Goal: Task Accomplishment & Management: Use online tool/utility

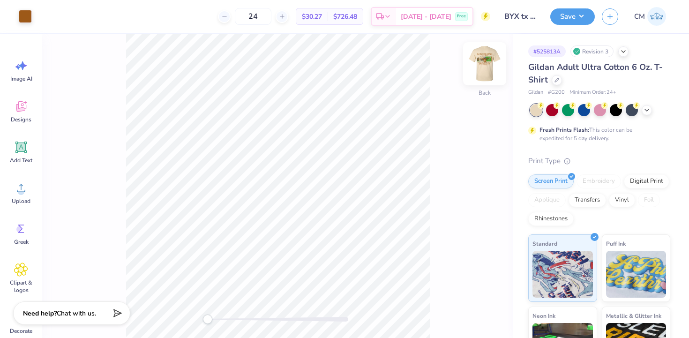
click at [485, 54] on img at bounding box center [485, 64] width 38 height 38
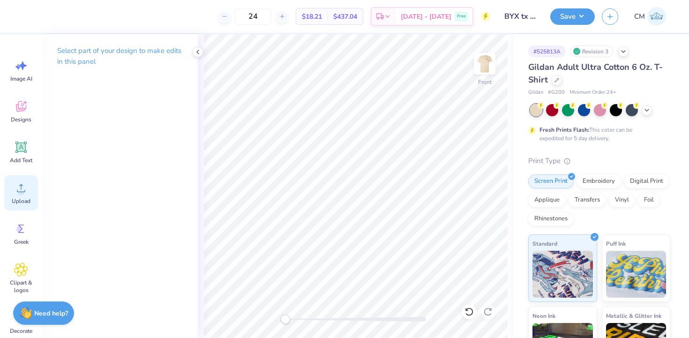
click at [25, 194] on icon at bounding box center [21, 188] width 14 height 14
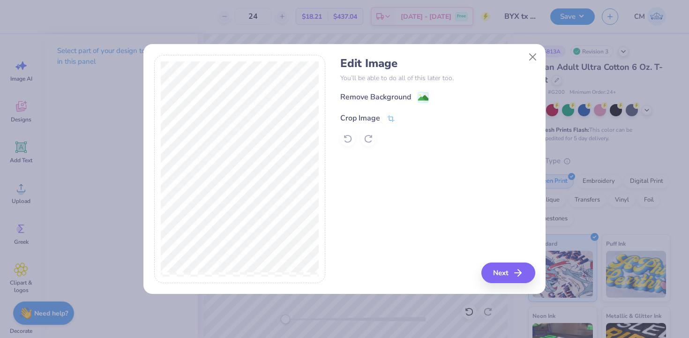
click at [389, 115] on icon at bounding box center [391, 118] width 7 height 7
click at [405, 115] on icon at bounding box center [407, 117] width 6 height 6
click at [426, 97] on image at bounding box center [423, 99] width 10 height 10
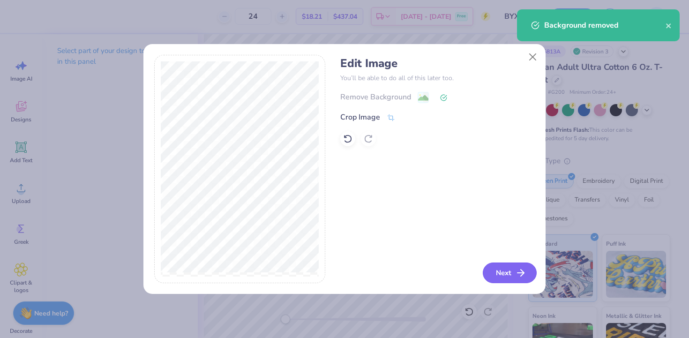
click at [494, 266] on button "Next" at bounding box center [510, 273] width 54 height 21
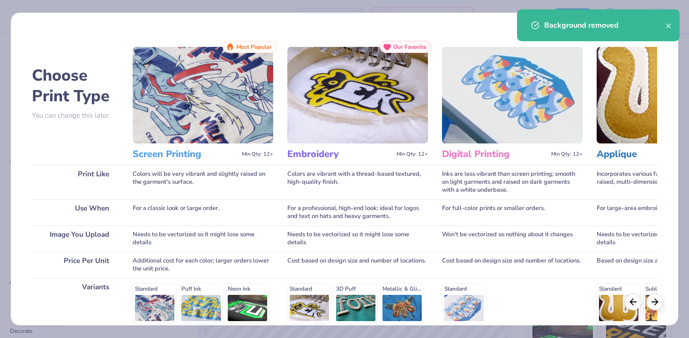
scroll to position [129, 0]
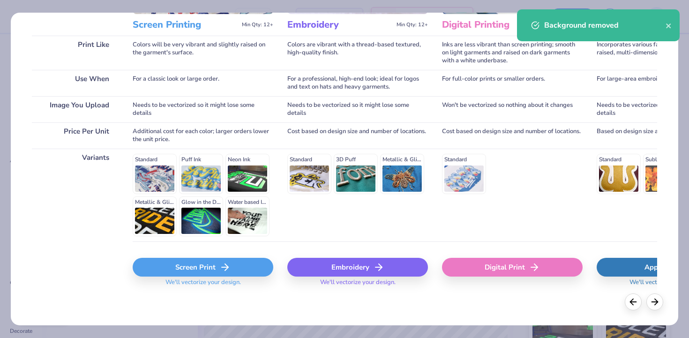
click at [215, 265] on div "Screen Print" at bounding box center [203, 267] width 141 height 19
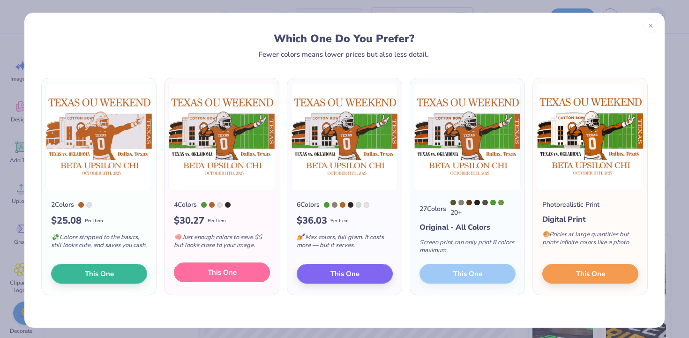
click at [211, 276] on span "This One" at bounding box center [222, 272] width 29 height 11
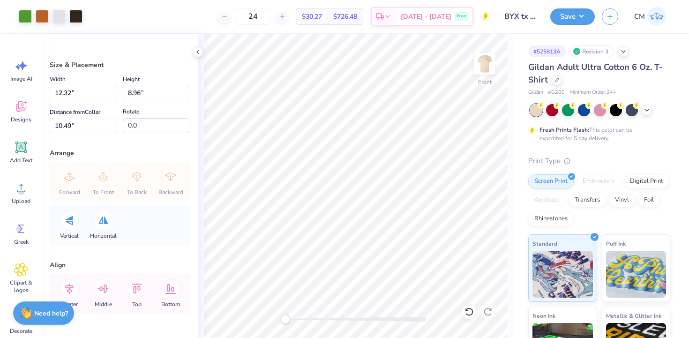
type input "12.32"
type input "8.96"
type input "10.49"
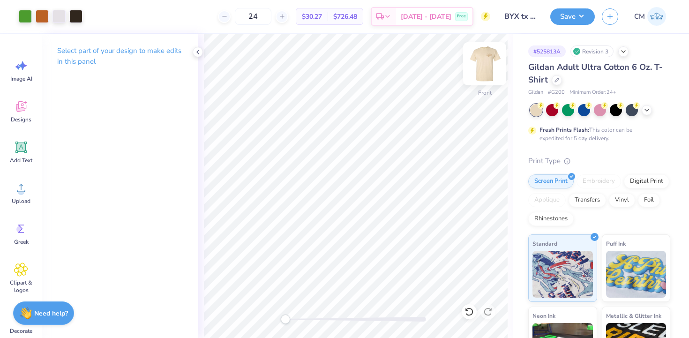
click at [488, 66] on img at bounding box center [485, 64] width 38 height 38
click at [482, 63] on img at bounding box center [485, 64] width 38 height 38
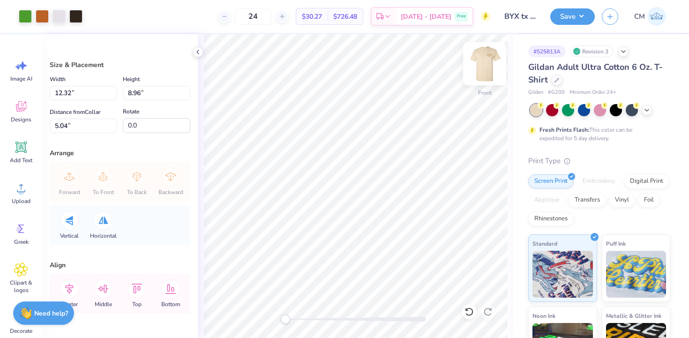
type input "11.55"
type input "8.39"
type input "5.61"
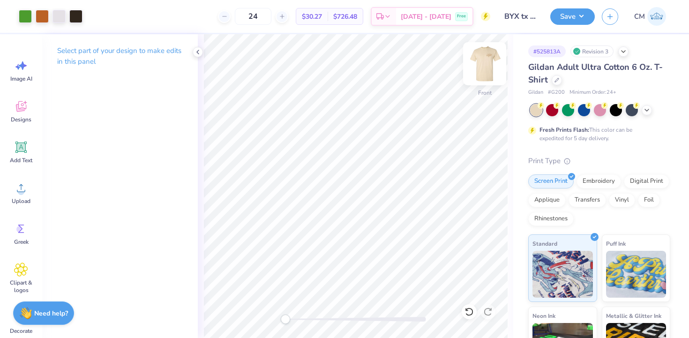
click at [479, 76] on img at bounding box center [485, 64] width 38 height 38
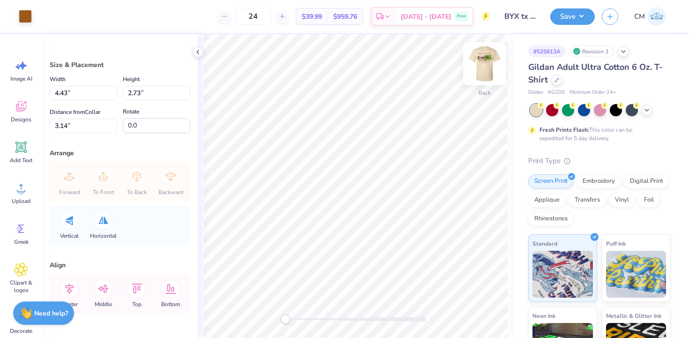
type input "3.84"
type input "2.36"
type input "3.50"
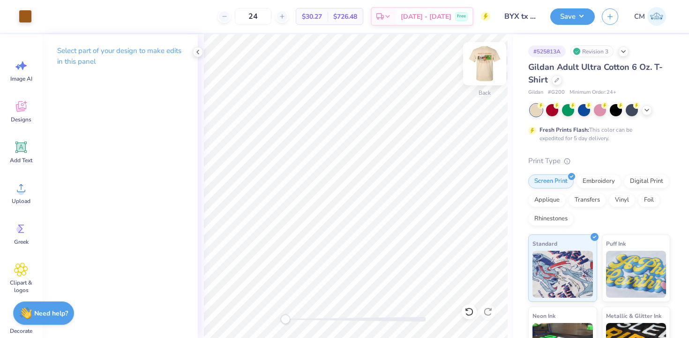
click at [477, 61] on img at bounding box center [485, 64] width 38 height 38
click at [481, 69] on img at bounding box center [485, 64] width 38 height 38
click at [481, 55] on img at bounding box center [485, 64] width 38 height 38
click at [41, 15] on div at bounding box center [42, 15] width 13 height 13
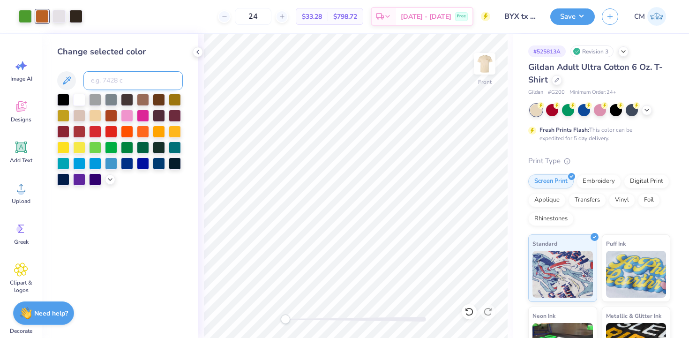
click at [109, 84] on input at bounding box center [132, 80] width 99 height 19
type input "154"
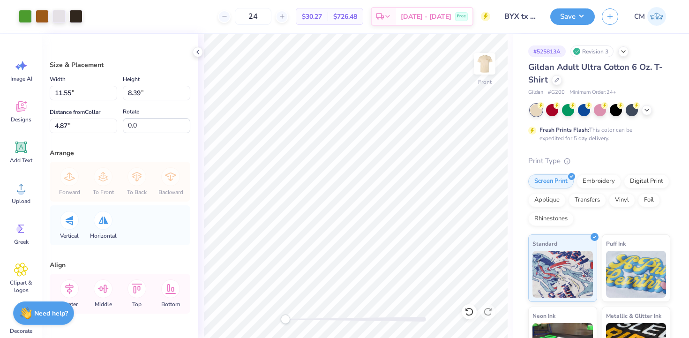
type input "12.46"
type input "9.05"
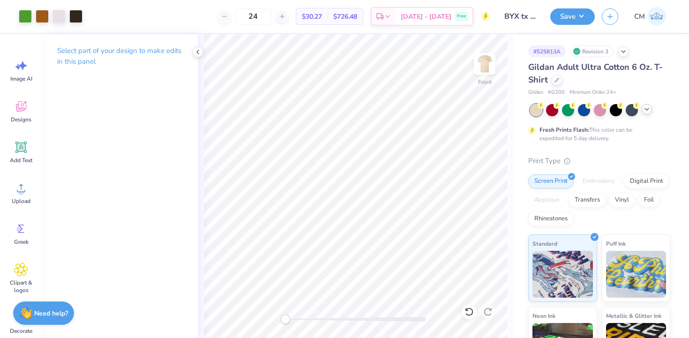
click at [644, 106] on icon at bounding box center [647, 110] width 8 height 8
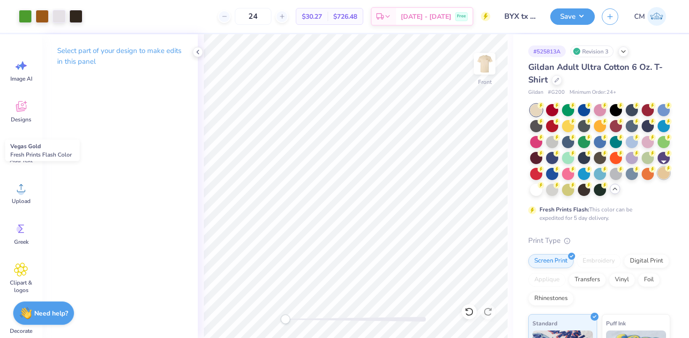
click at [664, 173] on div at bounding box center [664, 173] width 12 height 12
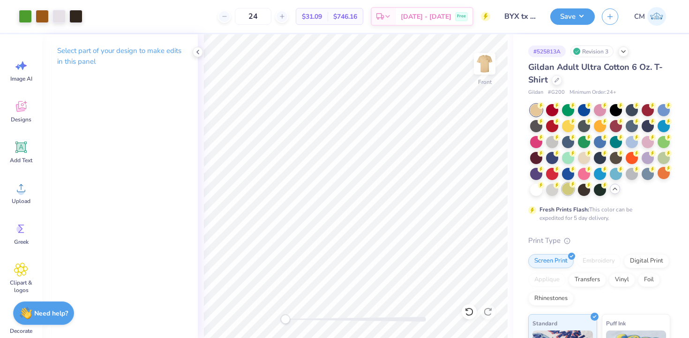
click at [570, 187] on icon at bounding box center [573, 184] width 7 height 7
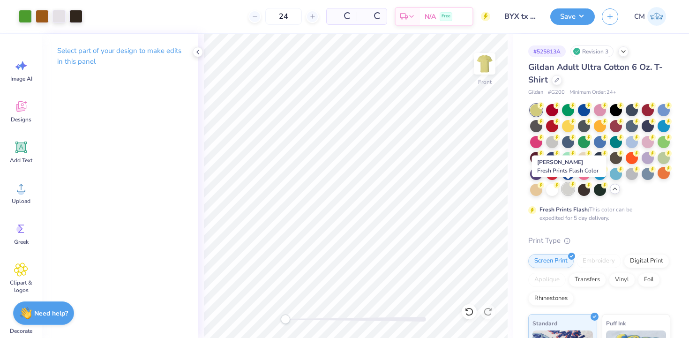
click at [567, 188] on div at bounding box center [568, 189] width 12 height 12
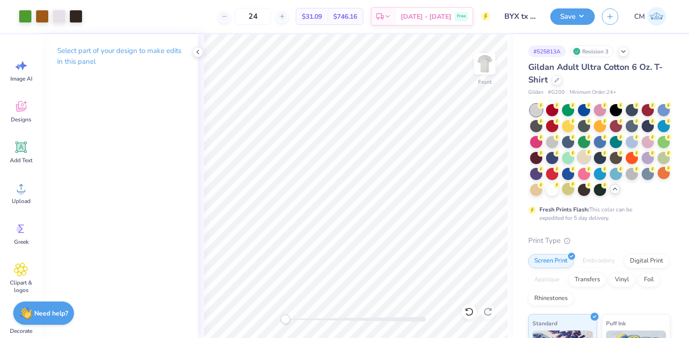
click at [583, 155] on div at bounding box center [584, 157] width 12 height 12
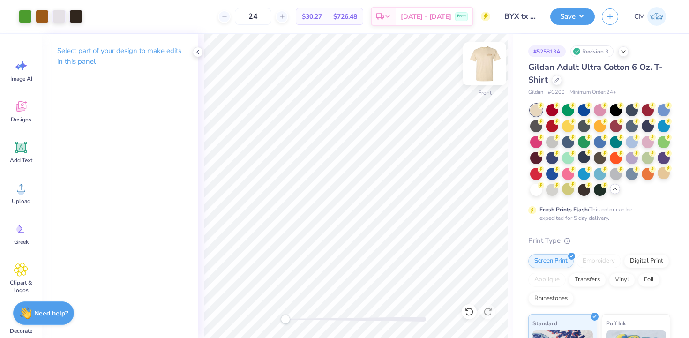
click at [485, 57] on img at bounding box center [485, 64] width 38 height 38
click at [485, 63] on img at bounding box center [485, 64] width 38 height 38
click at [564, 23] on button "Save" at bounding box center [573, 15] width 45 height 16
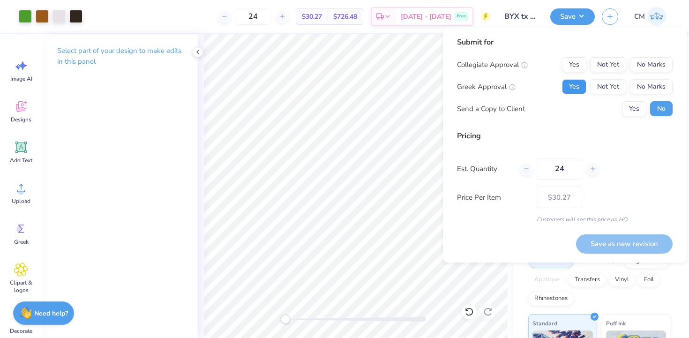
click at [572, 88] on button "Yes" at bounding box center [574, 86] width 24 height 15
click at [634, 104] on button "Yes" at bounding box center [634, 108] width 24 height 15
click at [641, 69] on button "No Marks" at bounding box center [651, 64] width 43 height 15
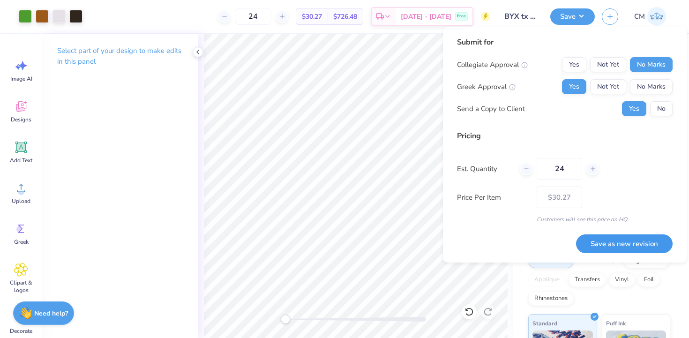
click at [613, 241] on button "Save as new revision" at bounding box center [624, 243] width 97 height 19
type input "$30.27"
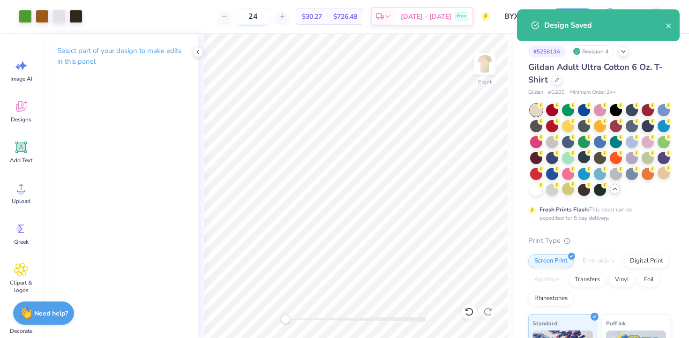
click at [272, 21] on input "24" at bounding box center [253, 16] width 37 height 17
type input "2"
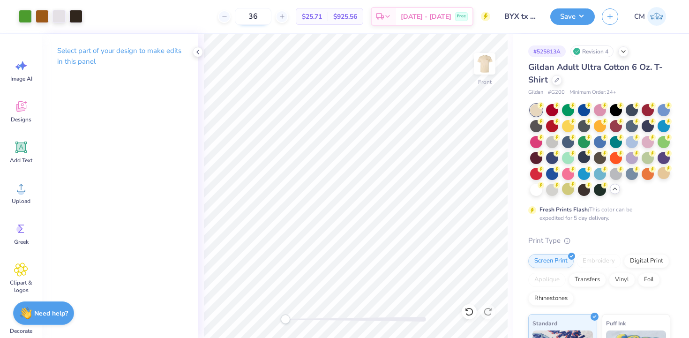
type input "3"
click at [557, 83] on div at bounding box center [557, 79] width 10 height 10
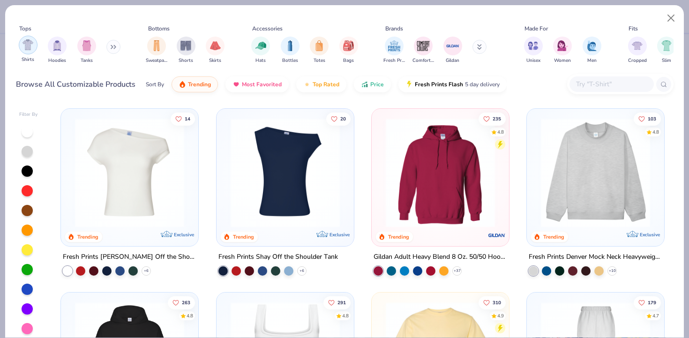
click at [32, 53] on div "Shirts" at bounding box center [28, 50] width 19 height 28
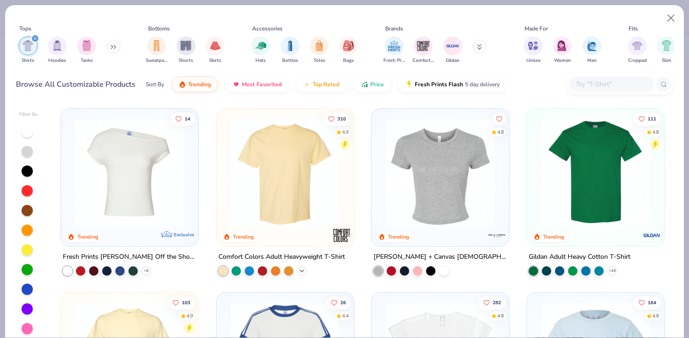
click at [302, 270] on polyline at bounding box center [302, 271] width 4 height 2
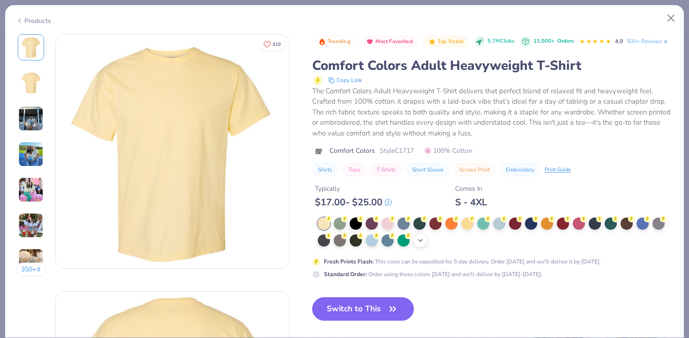
click at [418, 236] on div "+ 38" at bounding box center [421, 241] width 14 height 14
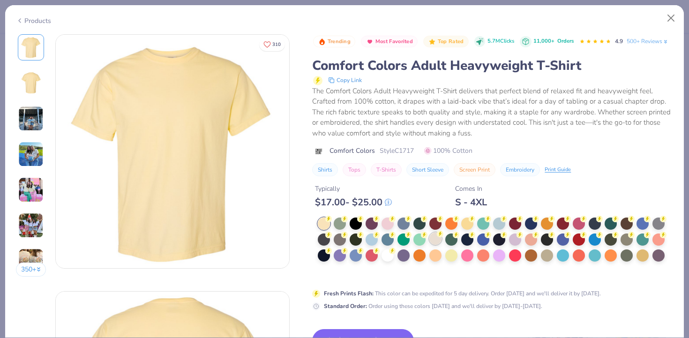
click at [435, 237] on div at bounding box center [436, 239] width 12 height 12
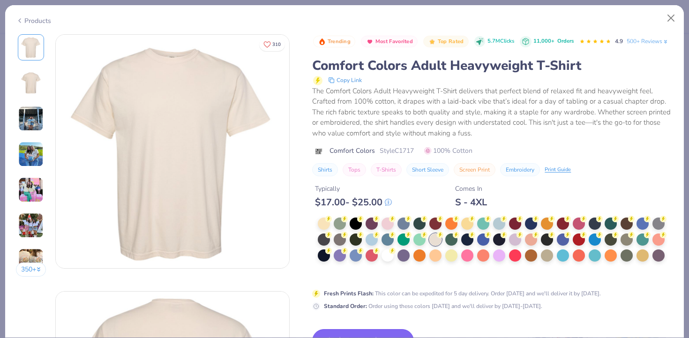
click at [371, 331] on button "Switch to This" at bounding box center [363, 340] width 102 height 23
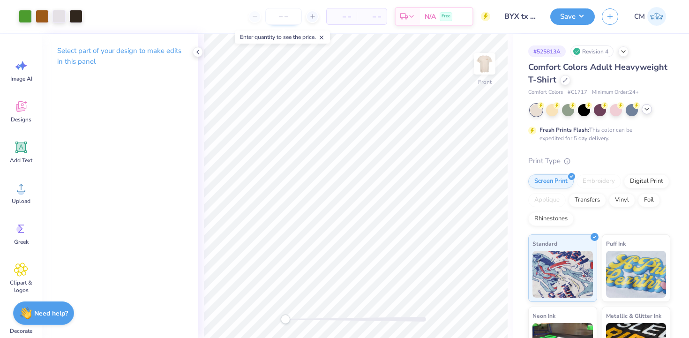
click at [288, 15] on input "number" at bounding box center [283, 16] width 37 height 17
type input "24"
click at [490, 71] on img at bounding box center [485, 64] width 38 height 38
